Goal: Task Accomplishment & Management: Manage account settings

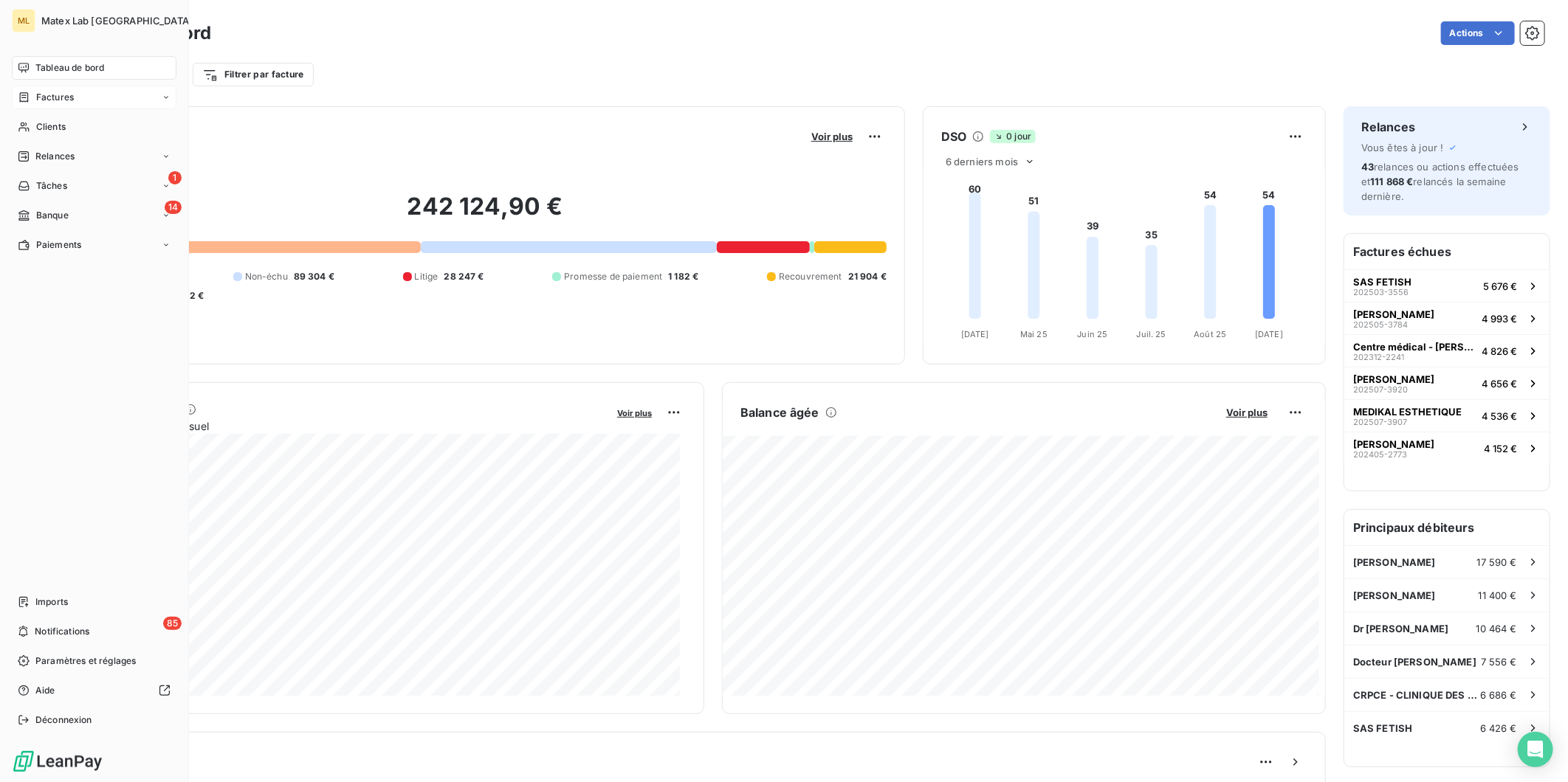
click at [50, 96] on span "Factures" at bounding box center [55, 97] width 38 height 13
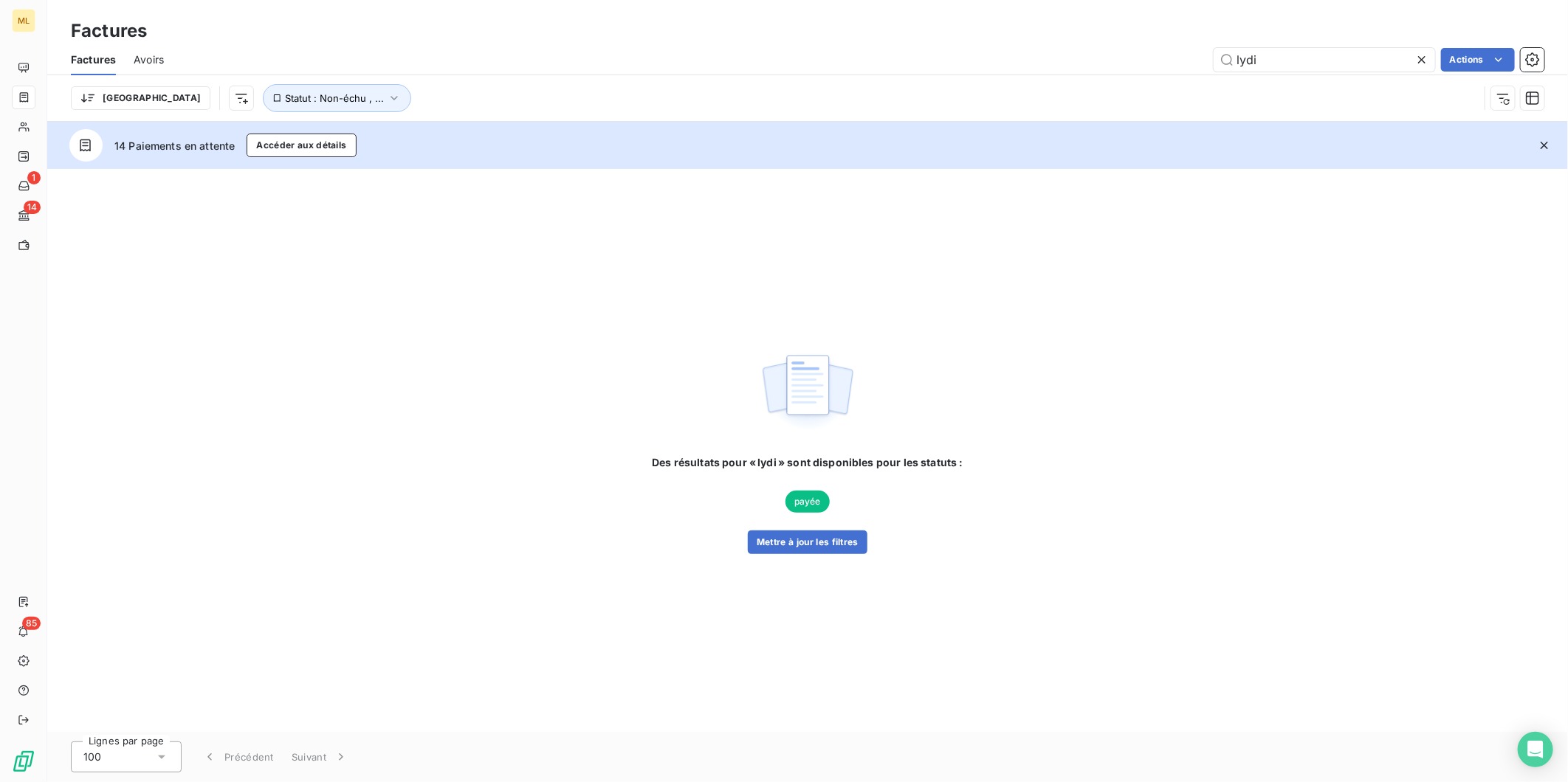
drag, startPoint x: 1335, startPoint y: 64, endPoint x: 1174, endPoint y: 69, distance: 161.1
click at [1174, 69] on div "lydi Actions" at bounding box center [863, 60] width 1363 height 23
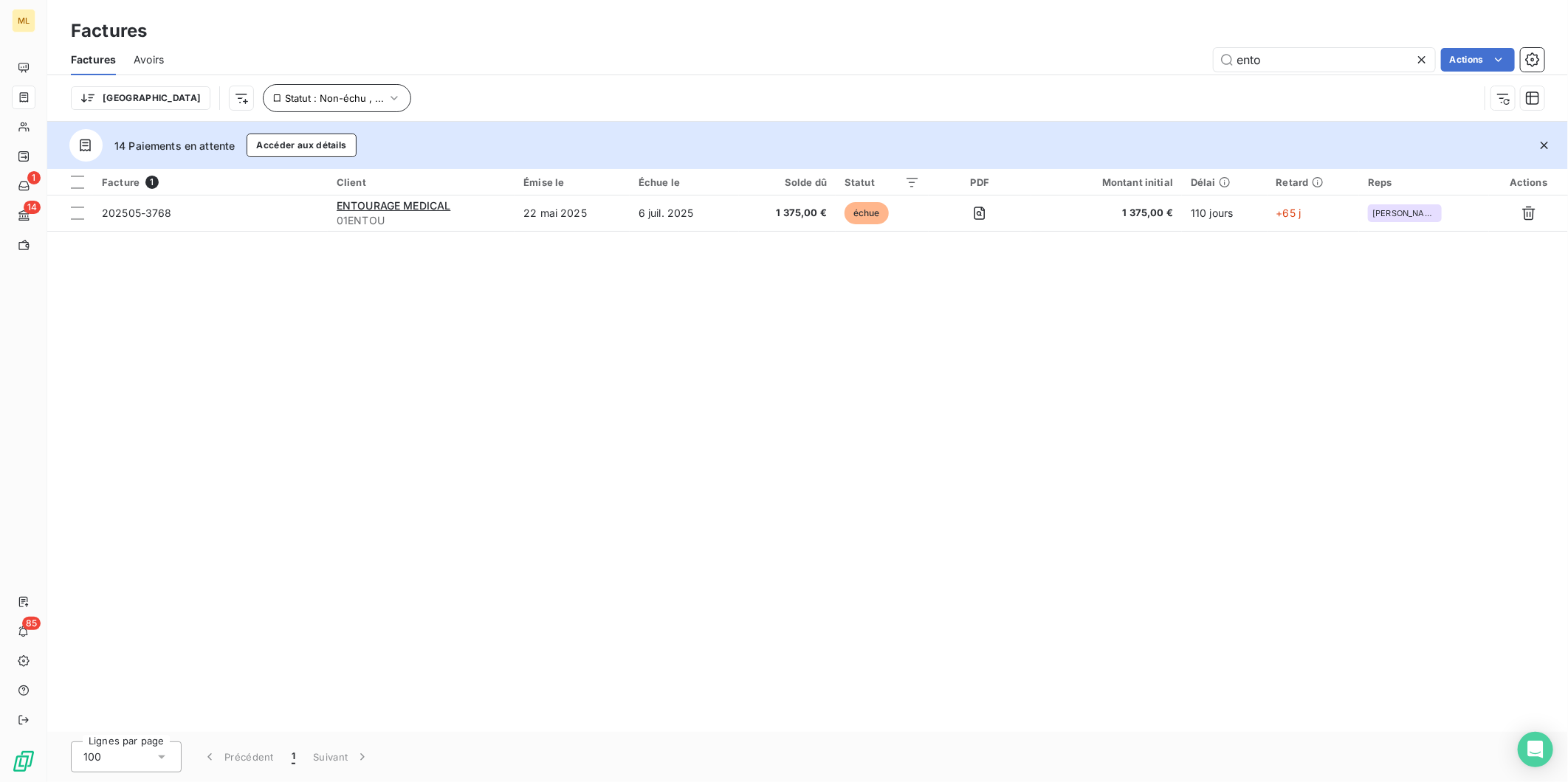
type input "ento"
click at [330, 95] on button "Statut : Non-échu , ..." at bounding box center [337, 98] width 148 height 28
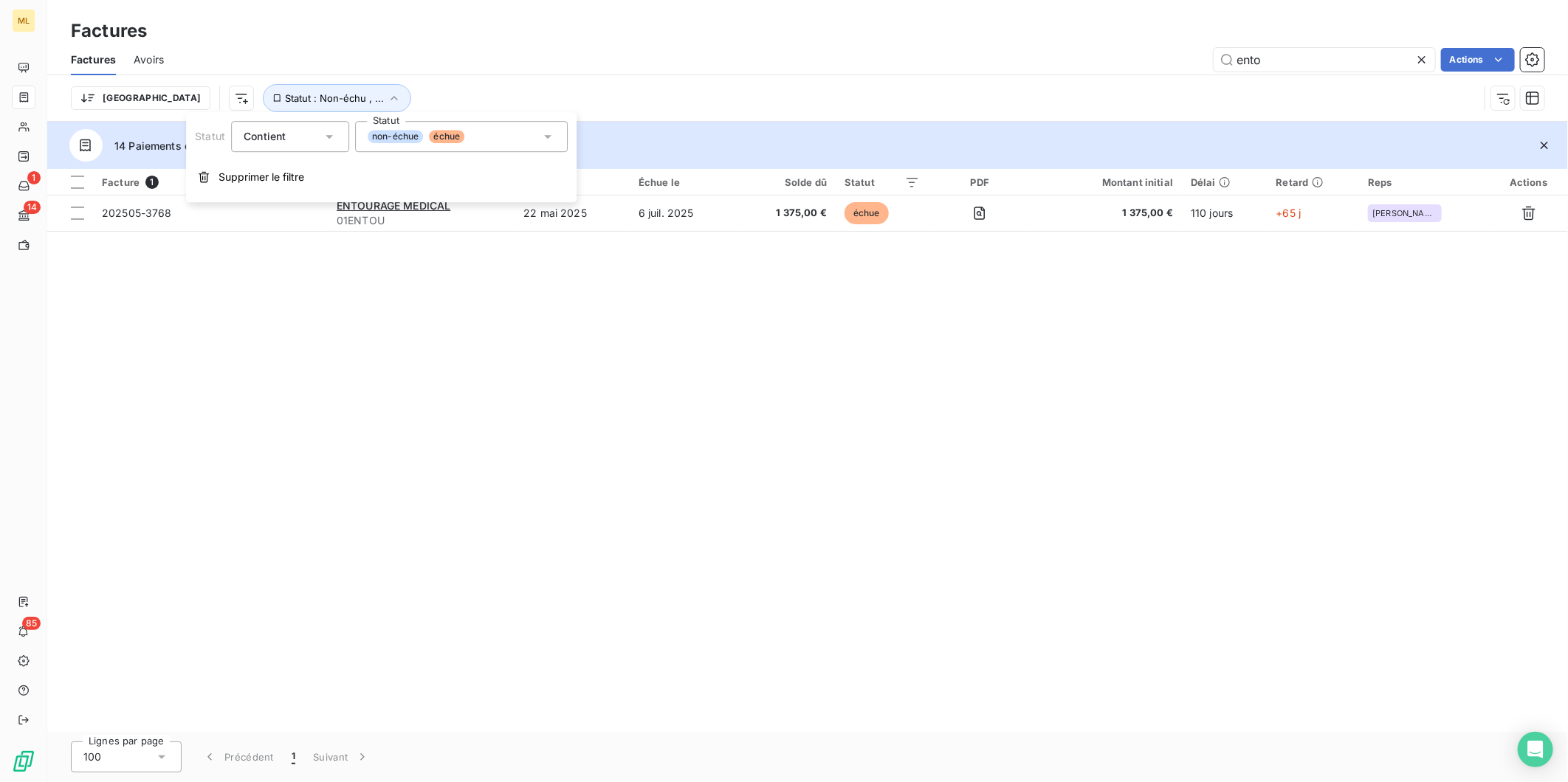
click at [480, 146] on div "non-échue échue" at bounding box center [461, 136] width 212 height 31
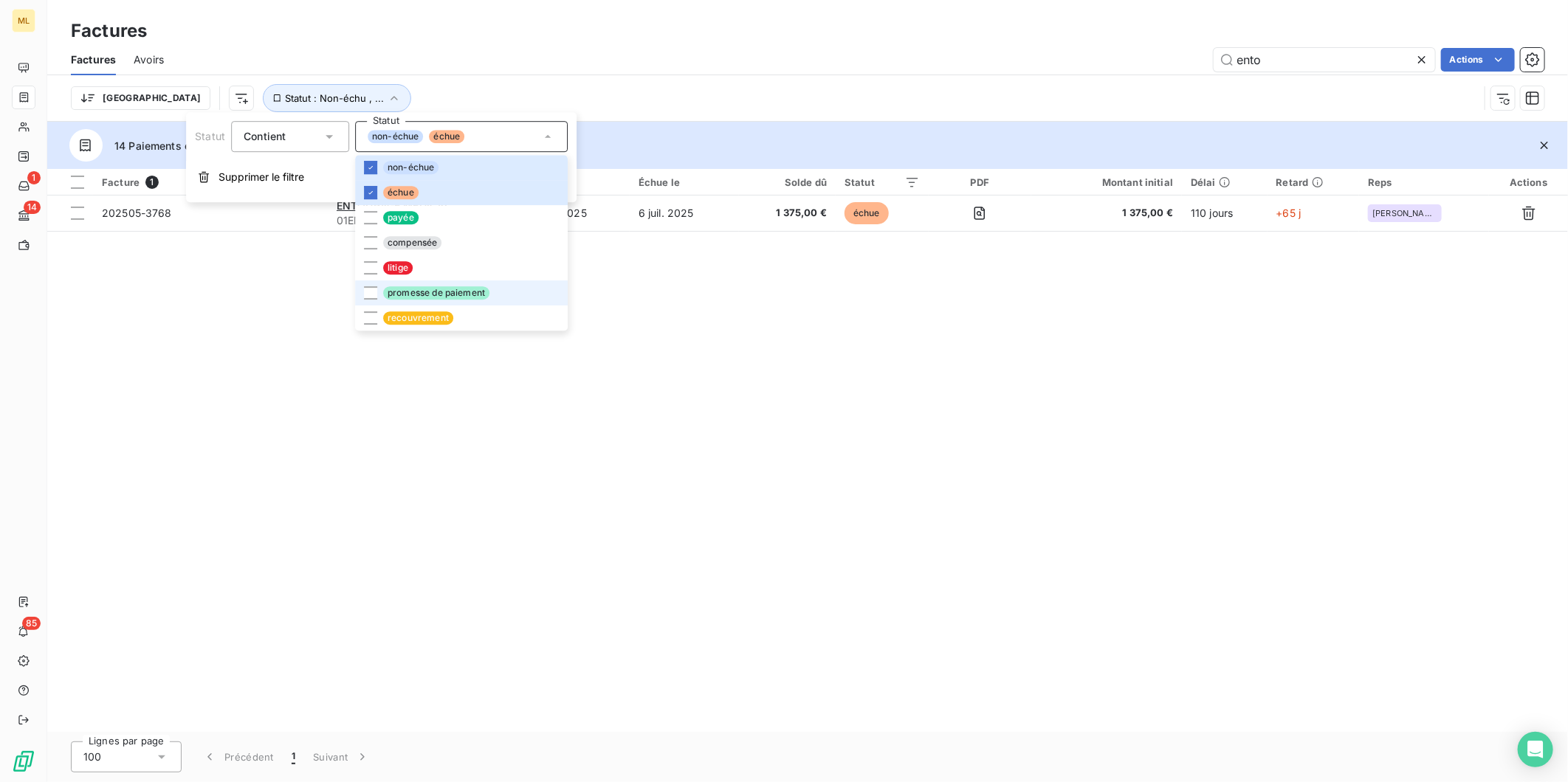
click at [400, 291] on span "promesse de paiement" at bounding box center [436, 292] width 106 height 13
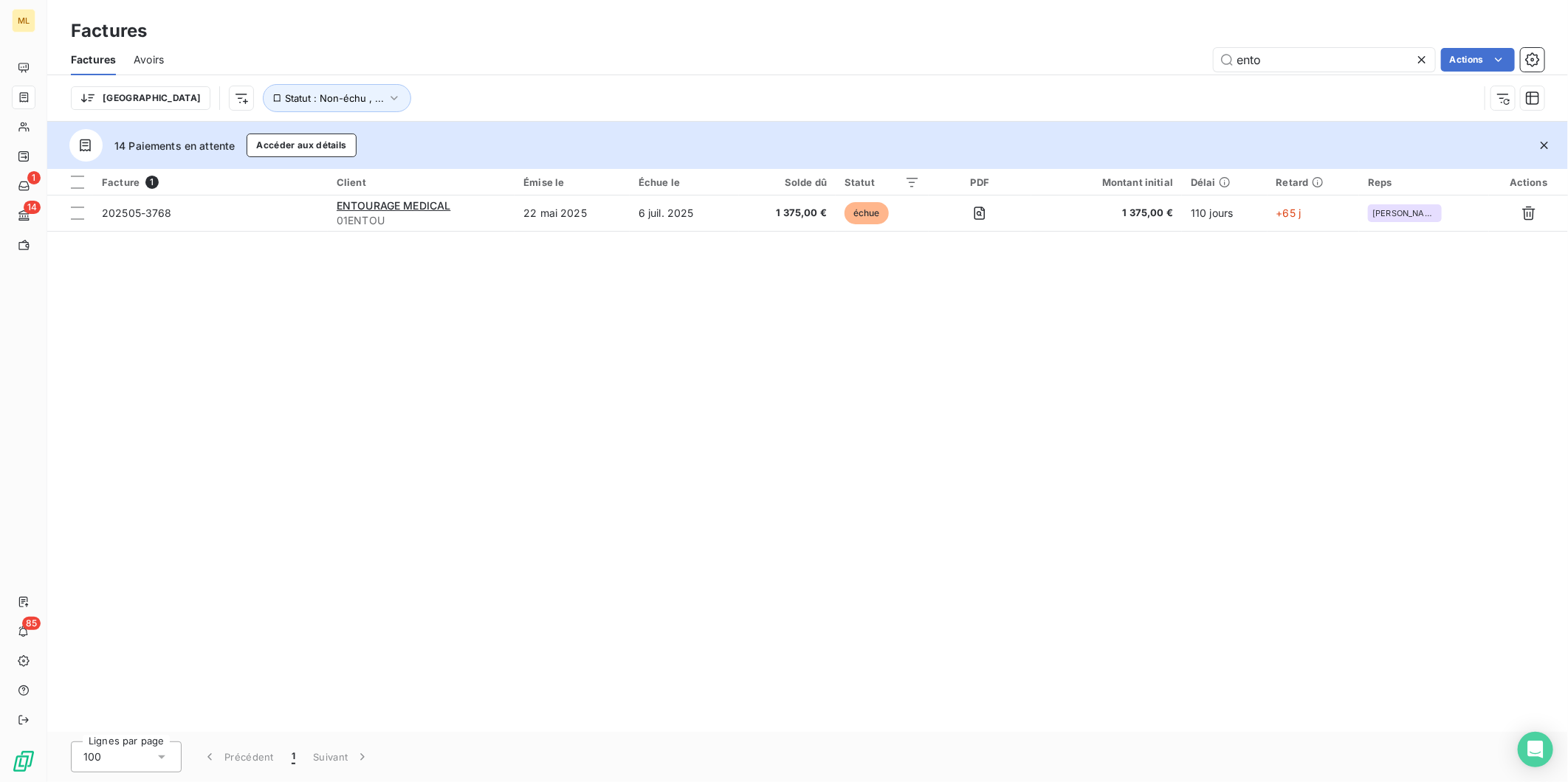
click at [756, 340] on div "Facture 1 Client Émise le Échue le Solde dû Statut PDF Montant initial Délai Re…" at bounding box center [807, 450] width 1521 height 563
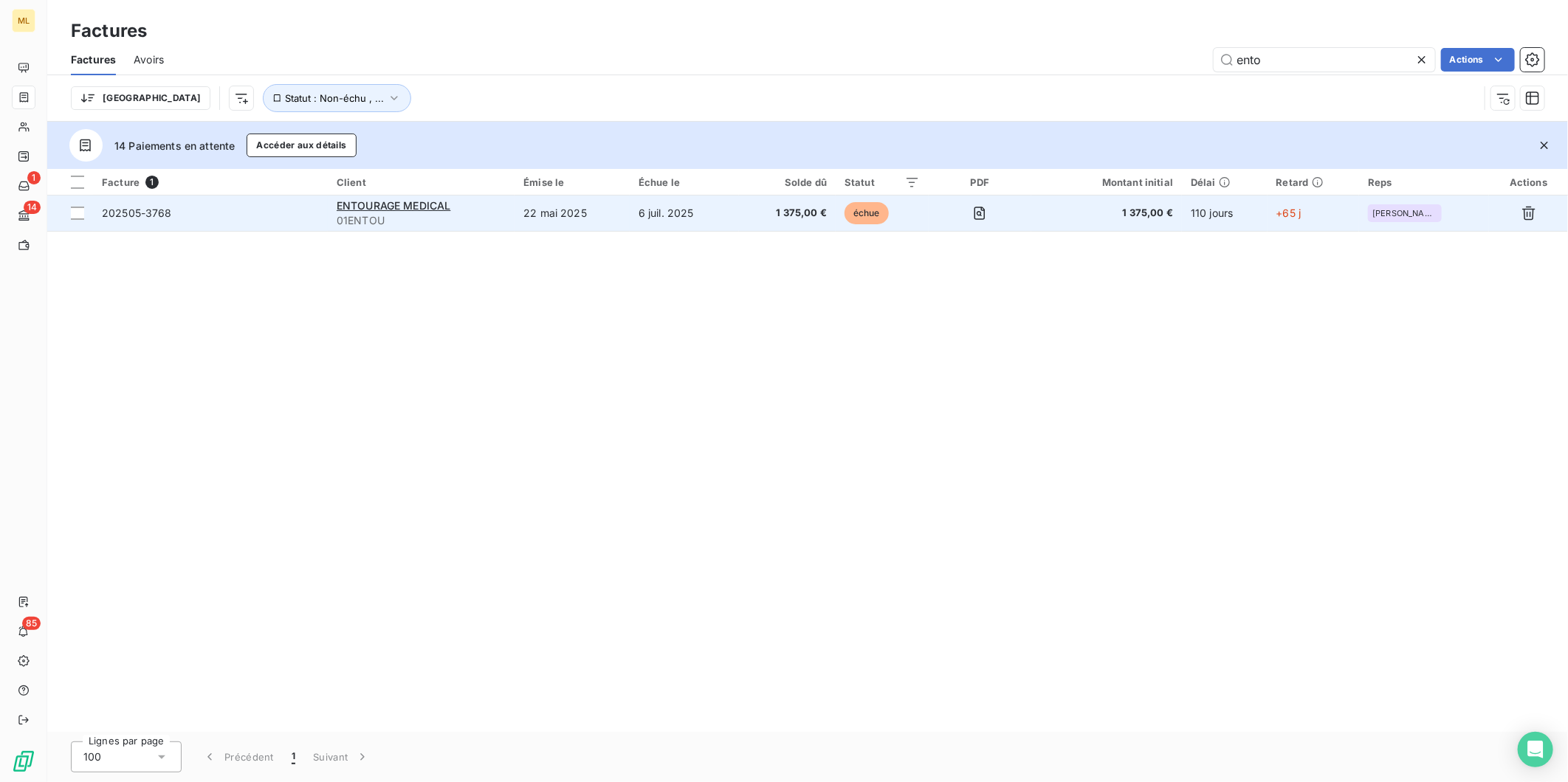
click at [703, 208] on td "6 juil. 2025" at bounding box center [684, 213] width 109 height 36
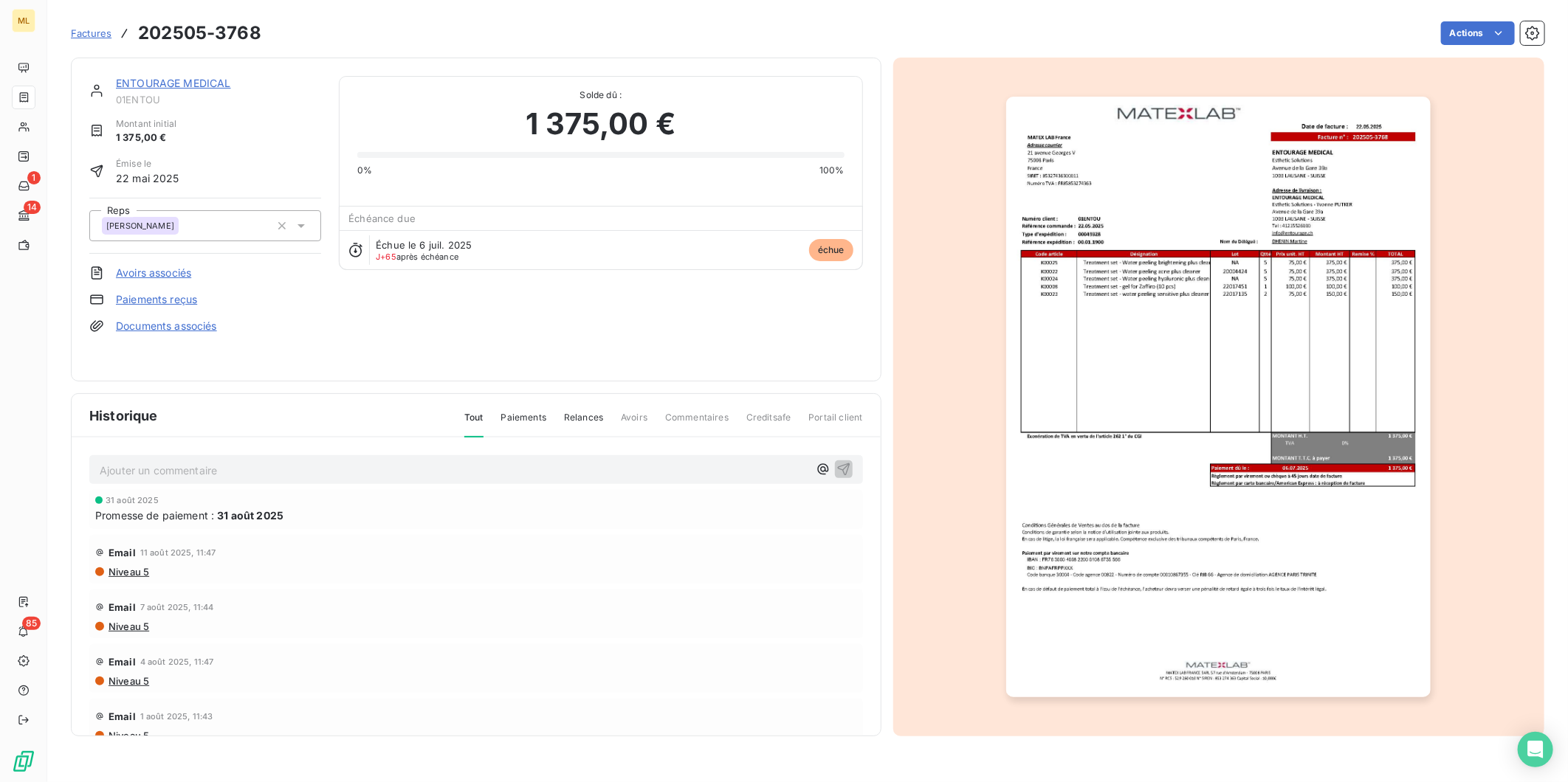
click at [1224, 319] on img "button" at bounding box center [1218, 397] width 424 height 601
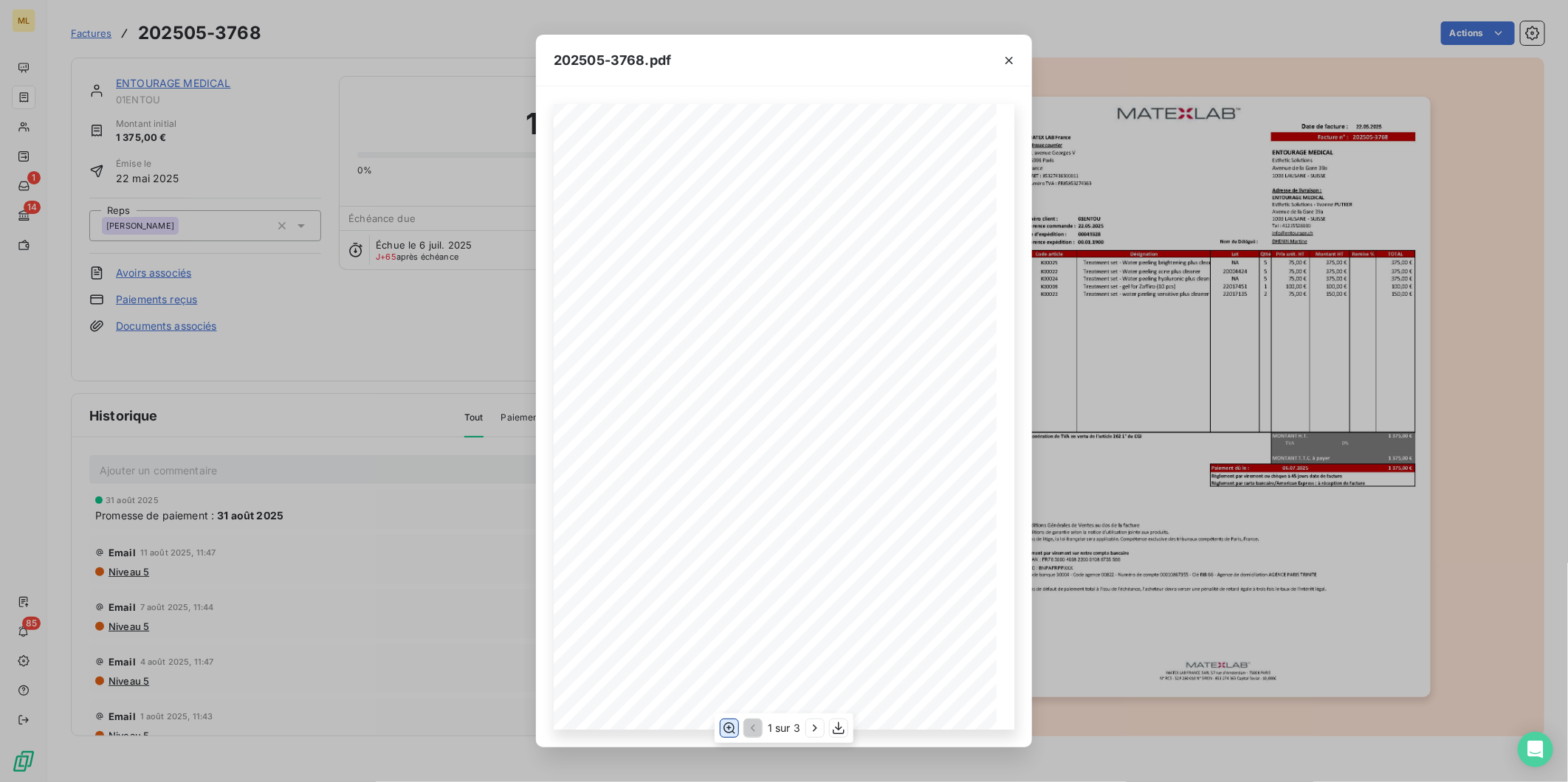
click at [734, 729] on icon "button" at bounding box center [729, 728] width 12 height 11
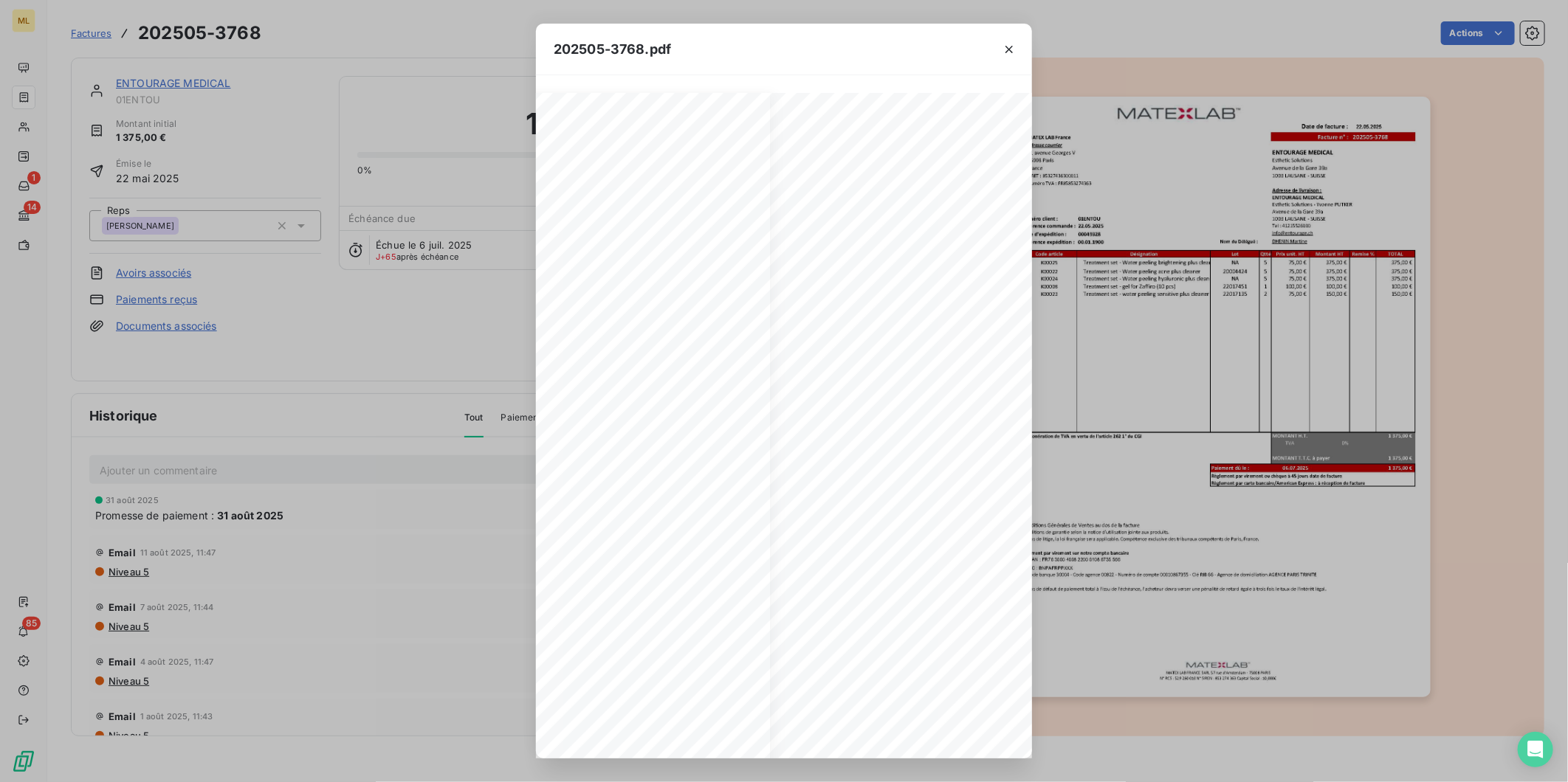
scroll to position [0, 271]
click at [1013, 44] on icon "button" at bounding box center [1009, 49] width 15 height 15
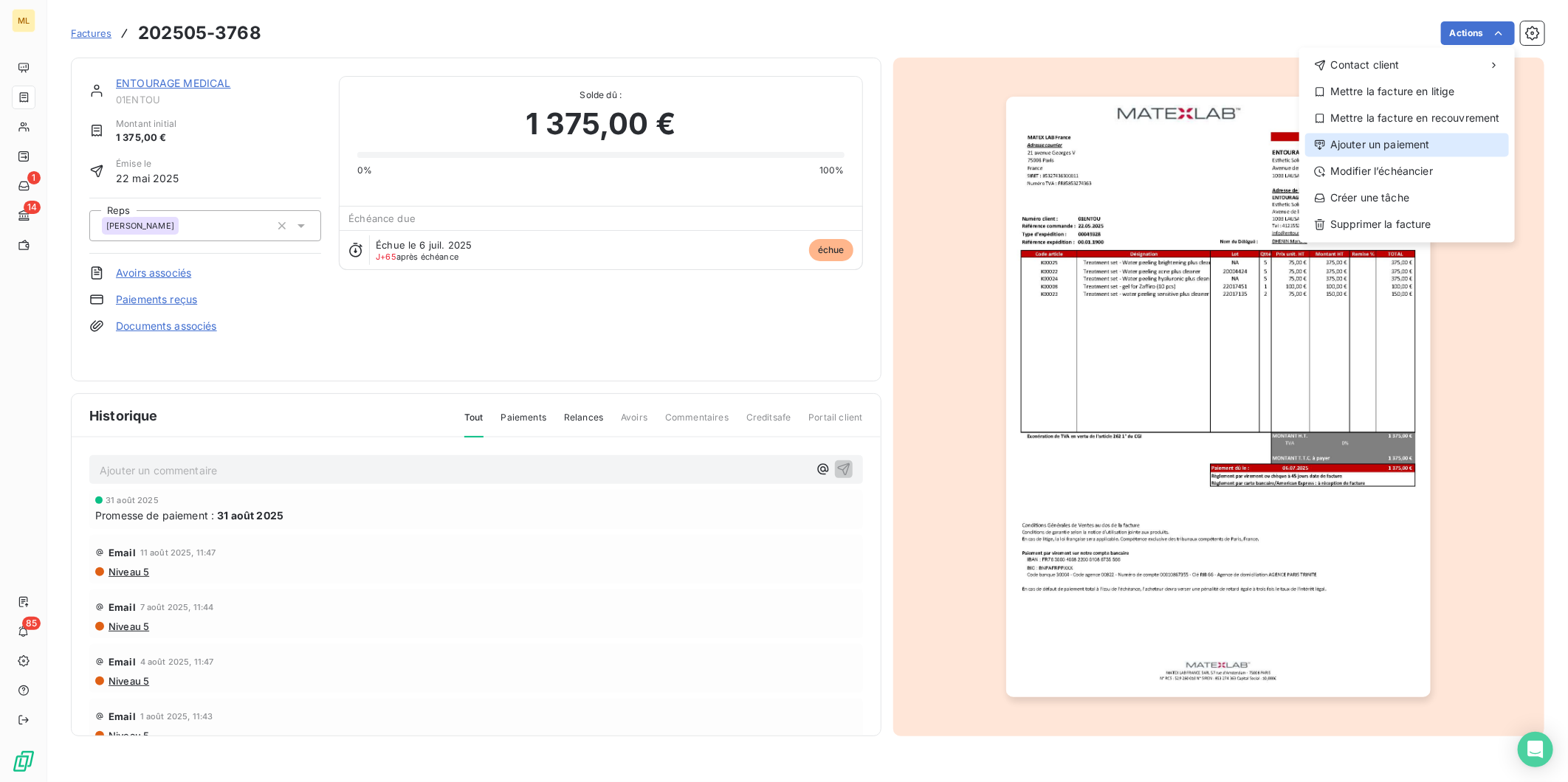
click at [1407, 146] on div "Ajouter un paiement" at bounding box center [1407, 144] width 204 height 23
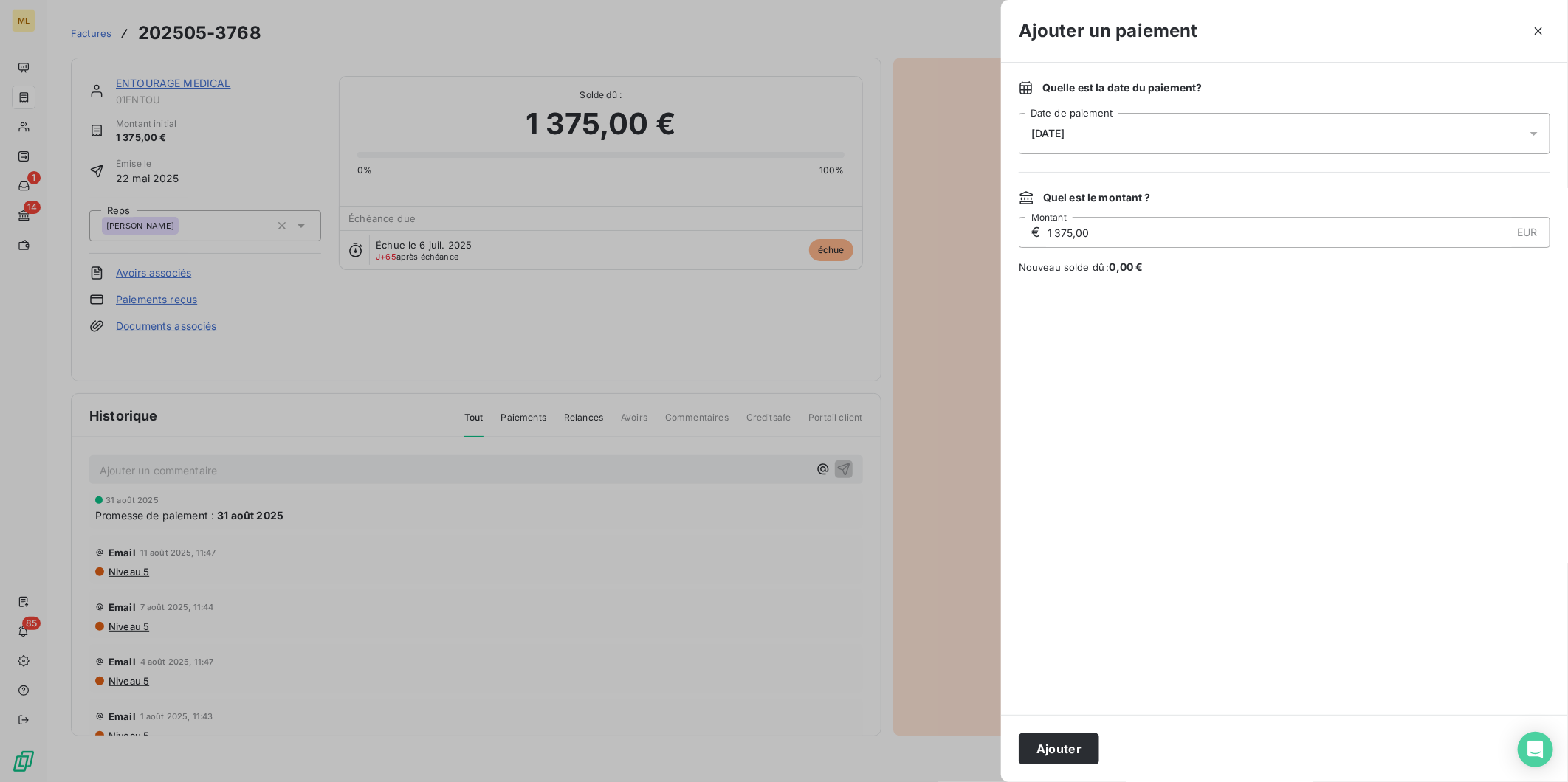
click at [1190, 127] on div "[DATE]" at bounding box center [1285, 133] width 532 height 41
click at [1099, 371] on button "30" at bounding box center [1091, 374] width 29 height 29
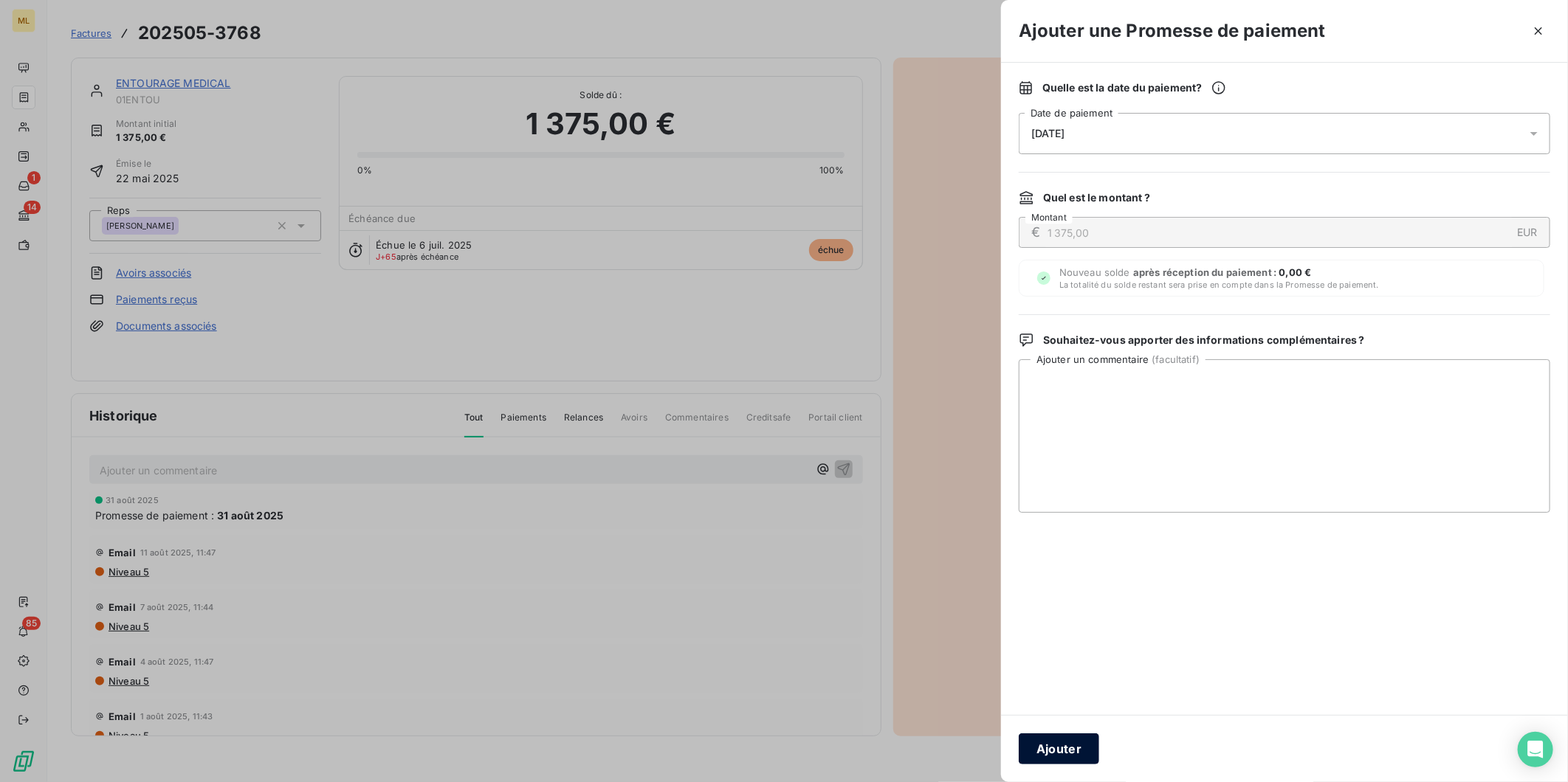
click at [1056, 744] on button "Ajouter" at bounding box center [1059, 749] width 81 height 31
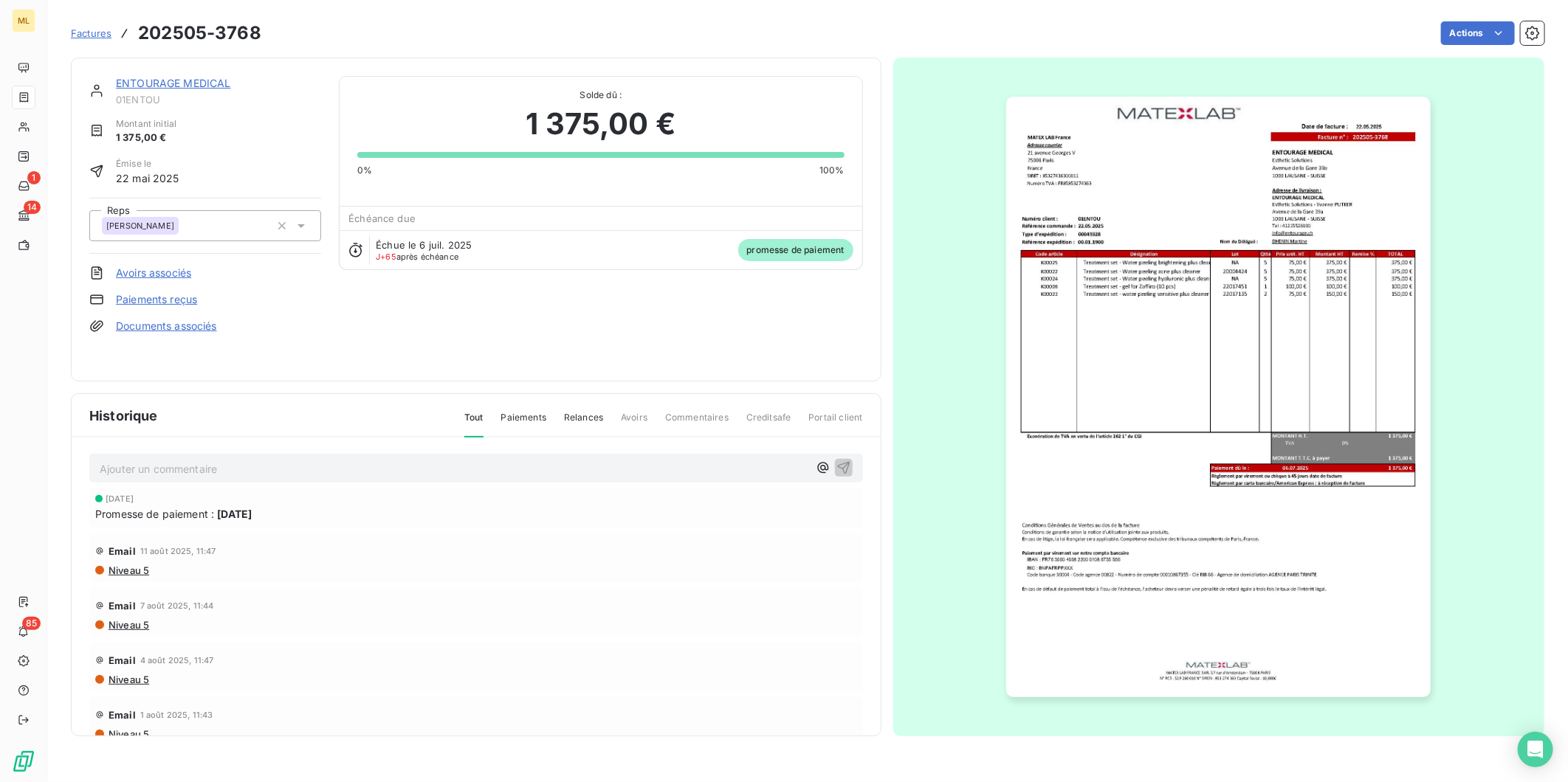
scroll to position [0, 0]
drag, startPoint x: 297, startPoint y: 512, endPoint x: 90, endPoint y: 513, distance: 207.0
click at [90, 513] on div "[DATE] Promesse de paiement : [DATE]" at bounding box center [476, 509] width 774 height 39
drag, startPoint x: 90, startPoint y: 513, endPoint x: 311, endPoint y: 328, distance: 288.2
click at [311, 328] on div "Documents associés" at bounding box center [205, 326] width 232 height 15
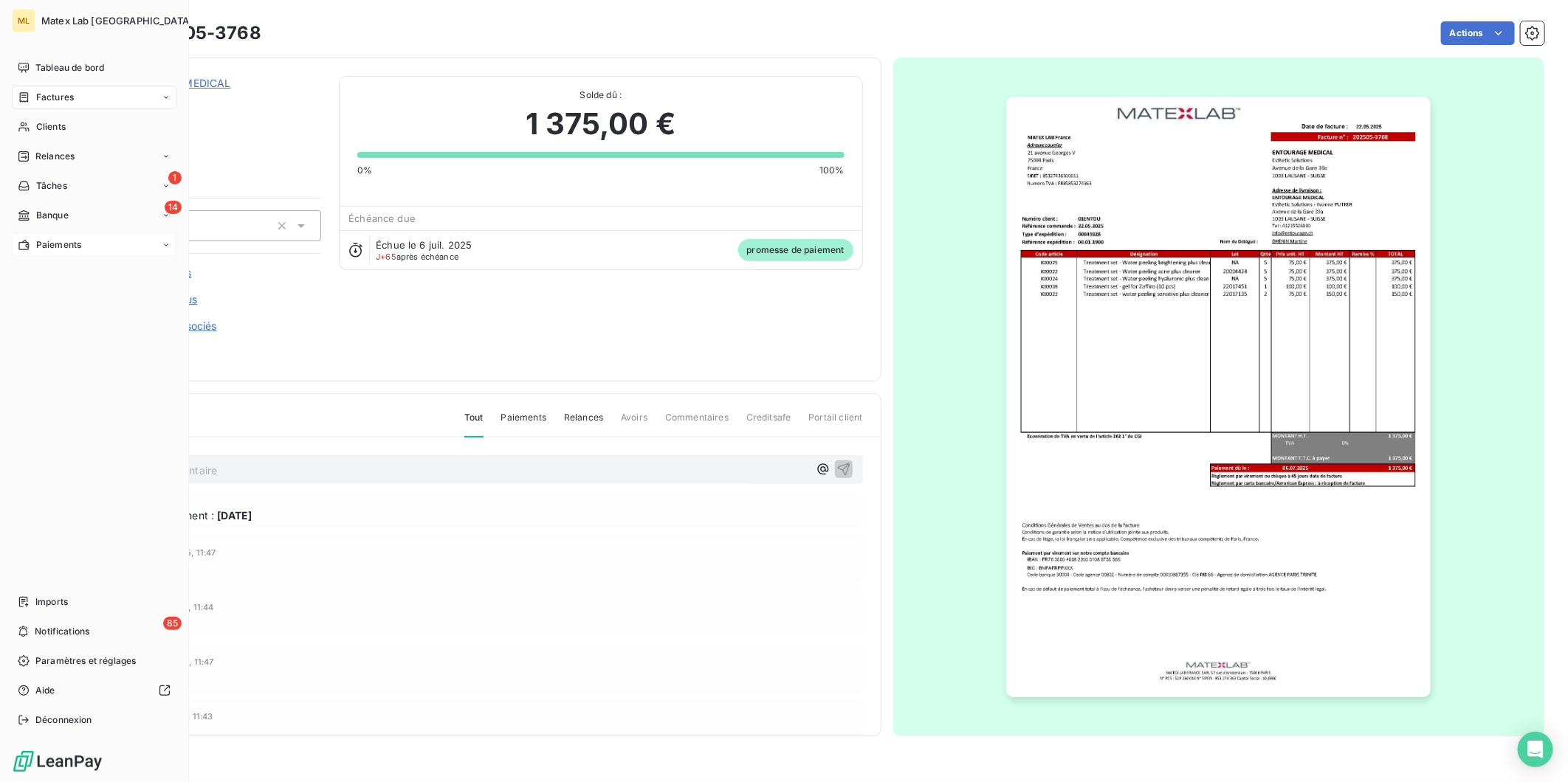
click at [39, 243] on span "Paiements" at bounding box center [59, 245] width 45 height 13
